Goal: Check status

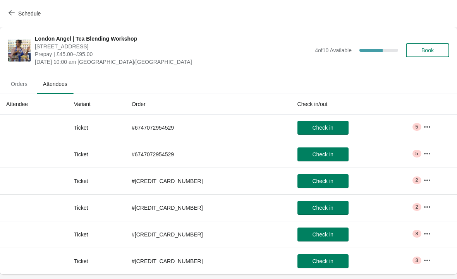
click at [14, 61] on img at bounding box center [19, 50] width 22 height 22
click at [17, 92] on button "Orders" at bounding box center [19, 84] width 32 height 20
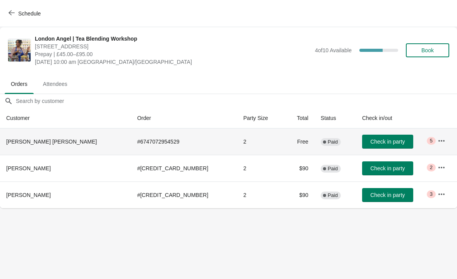
click at [131, 140] on td "# 6747072954529" at bounding box center [184, 142] width 106 height 26
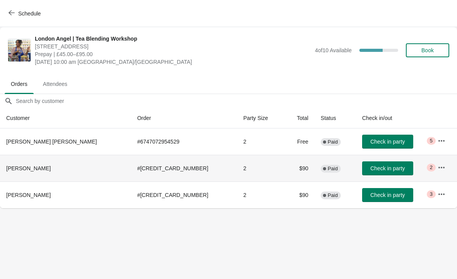
click at [133, 174] on td "# [CREDIT_CARD_NUMBER]" at bounding box center [184, 168] width 106 height 27
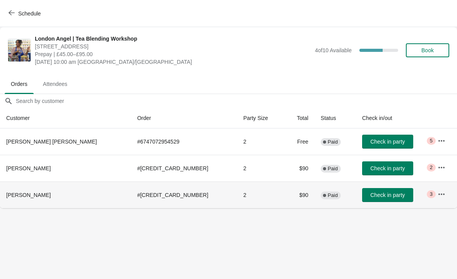
click at [131, 197] on td "# [CREDIT_CARD_NUMBER]" at bounding box center [184, 195] width 106 height 27
click at [435, 138] on button "button" at bounding box center [442, 141] width 14 height 14
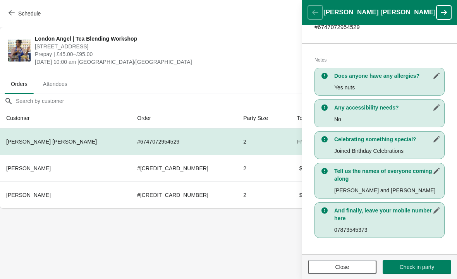
scroll to position [140, 0]
click at [211, 247] on body "Schedule London Angel | Tea Blending Workshop [STREET_ADDRESS] Prepay | £45.00–…" at bounding box center [228, 139] width 457 height 279
click at [318, 10] on header "[PERSON_NAME] [PERSON_NAME]" at bounding box center [379, 12] width 155 height 25
click at [448, 6] on button "button" at bounding box center [444, 12] width 15 height 14
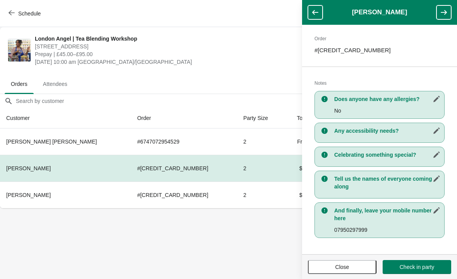
scroll to position [117, 0]
click at [439, 12] on button "button" at bounding box center [444, 12] width 15 height 14
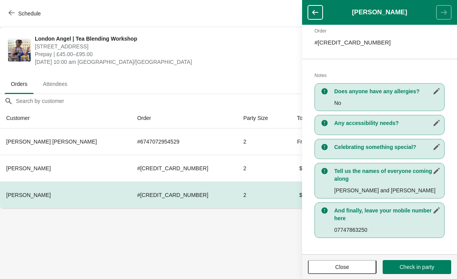
scroll to position [124, 0]
click at [318, 9] on icon "button" at bounding box center [316, 13] width 8 height 8
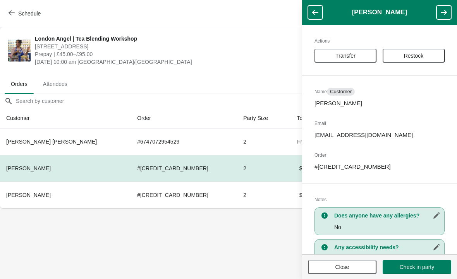
click at [316, 10] on icon "button" at bounding box center [316, 13] width 8 height 8
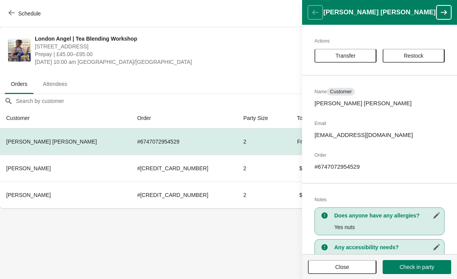
click at [169, 245] on body "Schedule London Angel | Tea Blending Workshop [STREET_ADDRESS] Prepay | £45.00–…" at bounding box center [228, 139] width 457 height 279
click at [338, 269] on span "Close" at bounding box center [343, 267] width 14 height 6
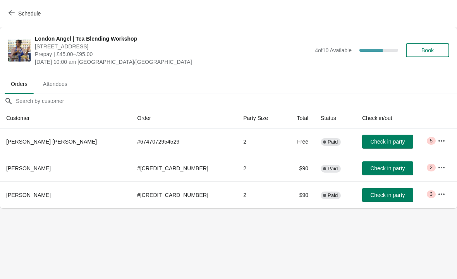
click at [131, 140] on td "# 6747072954529" at bounding box center [184, 142] width 106 height 26
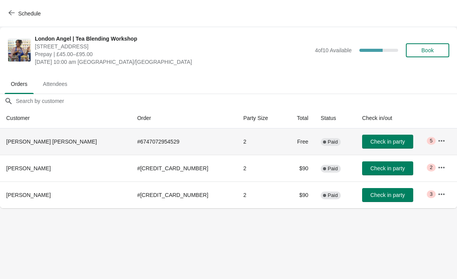
click at [438, 142] on icon "button" at bounding box center [442, 141] width 8 height 8
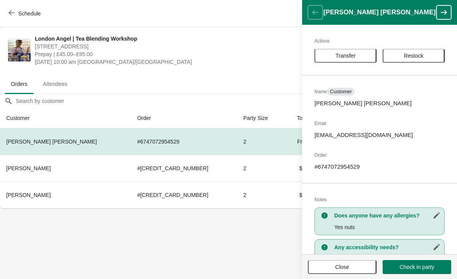
scroll to position [0, 0]
click at [440, 6] on button "button" at bounding box center [444, 12] width 15 height 14
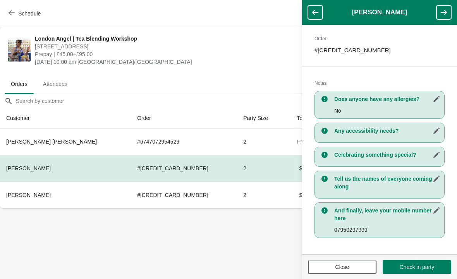
scroll to position [117, 0]
click at [450, 12] on button "button" at bounding box center [444, 12] width 15 height 14
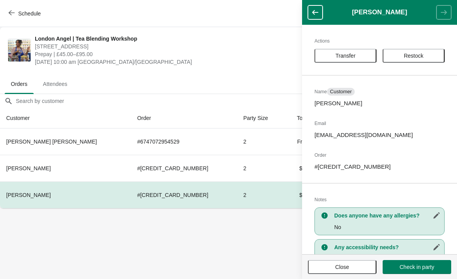
click at [54, 82] on span "Attendees" at bounding box center [55, 84] width 37 height 14
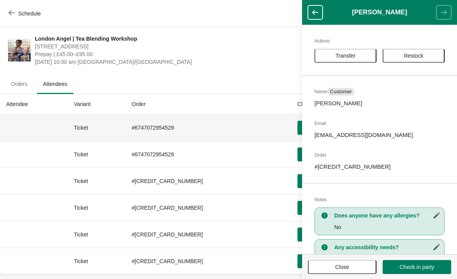
click at [68, 119] on th at bounding box center [34, 128] width 68 height 26
click at [315, 12] on icon "button" at bounding box center [316, 13] width 8 height 8
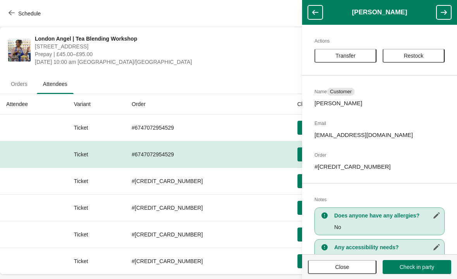
click at [316, 17] on button "button" at bounding box center [315, 12] width 15 height 14
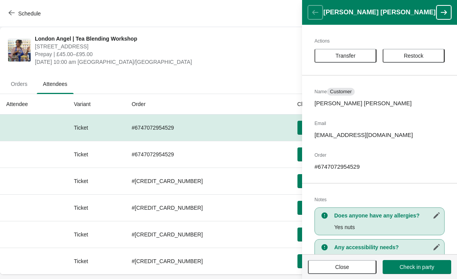
click at [314, 9] on header "[PERSON_NAME] [PERSON_NAME]" at bounding box center [379, 12] width 155 height 25
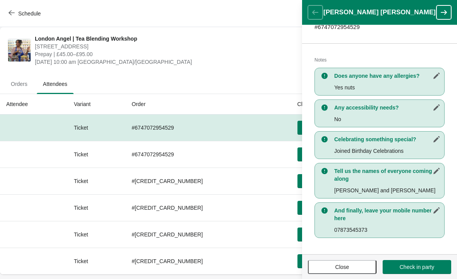
scroll to position [140, 0]
click at [355, 267] on span "Close" at bounding box center [342, 267] width 55 height 6
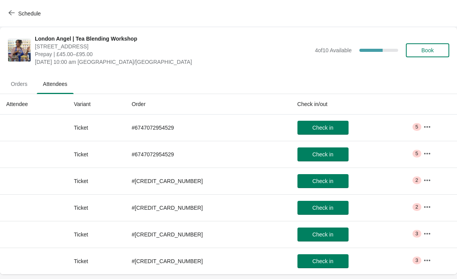
click at [425, 120] on button "button" at bounding box center [428, 127] width 14 height 14
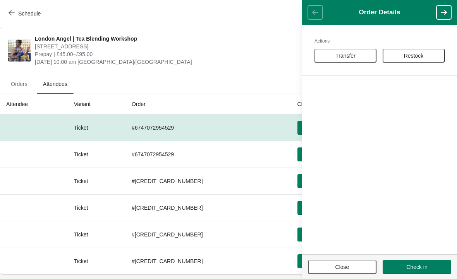
click at [242, 19] on div "Schedule" at bounding box center [228, 13] width 457 height 27
click at [356, 260] on button "Close" at bounding box center [342, 267] width 69 height 14
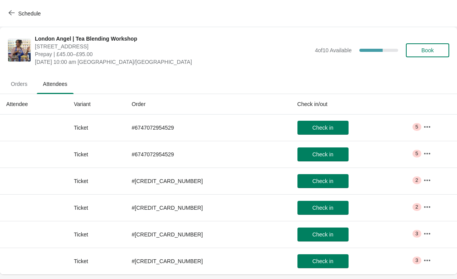
click at [430, 124] on button "button" at bounding box center [428, 127] width 14 height 14
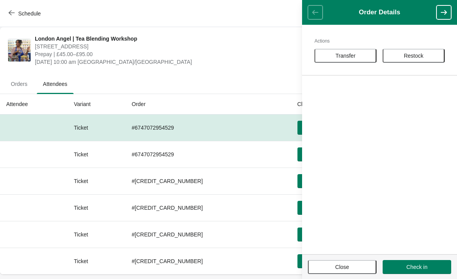
click at [12, 7] on button "Schedule" at bounding box center [25, 14] width 43 height 14
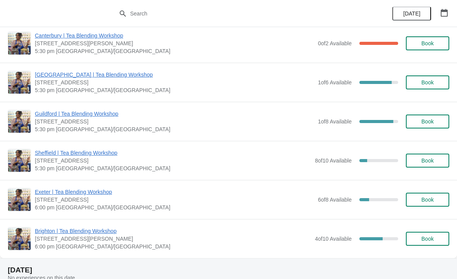
scroll to position [440, 0]
